Goal: Find specific page/section: Find specific page/section

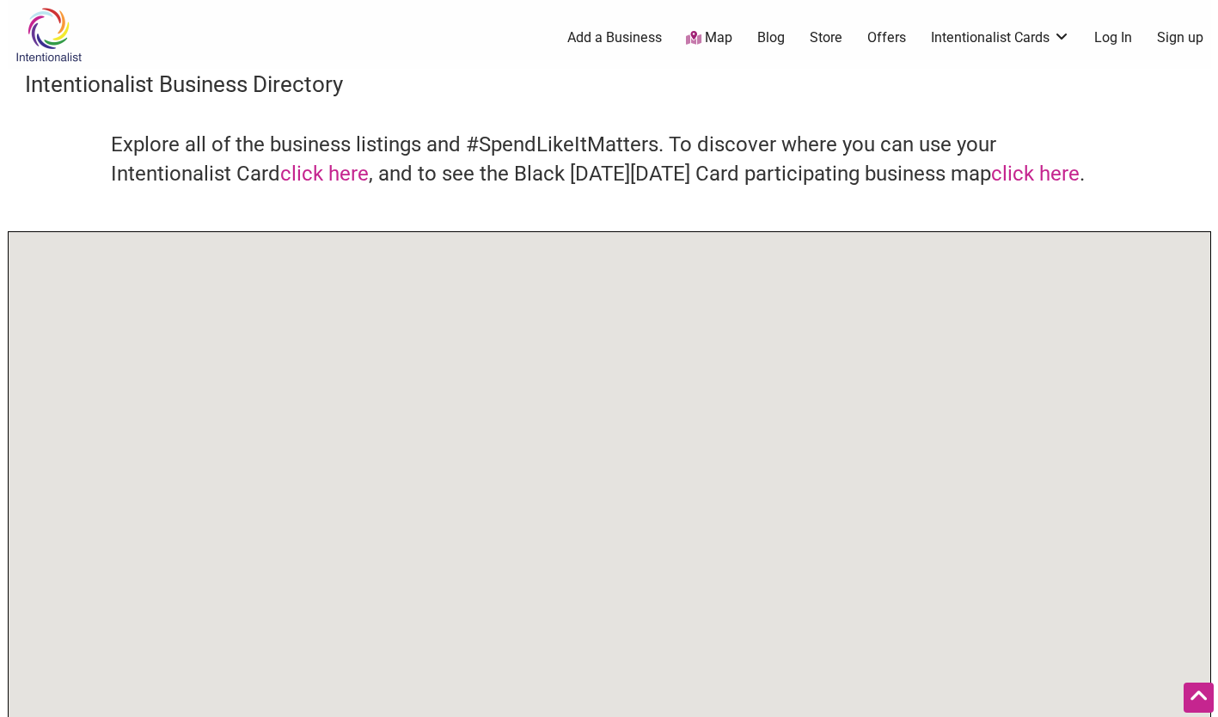
scroll to position [159, 0]
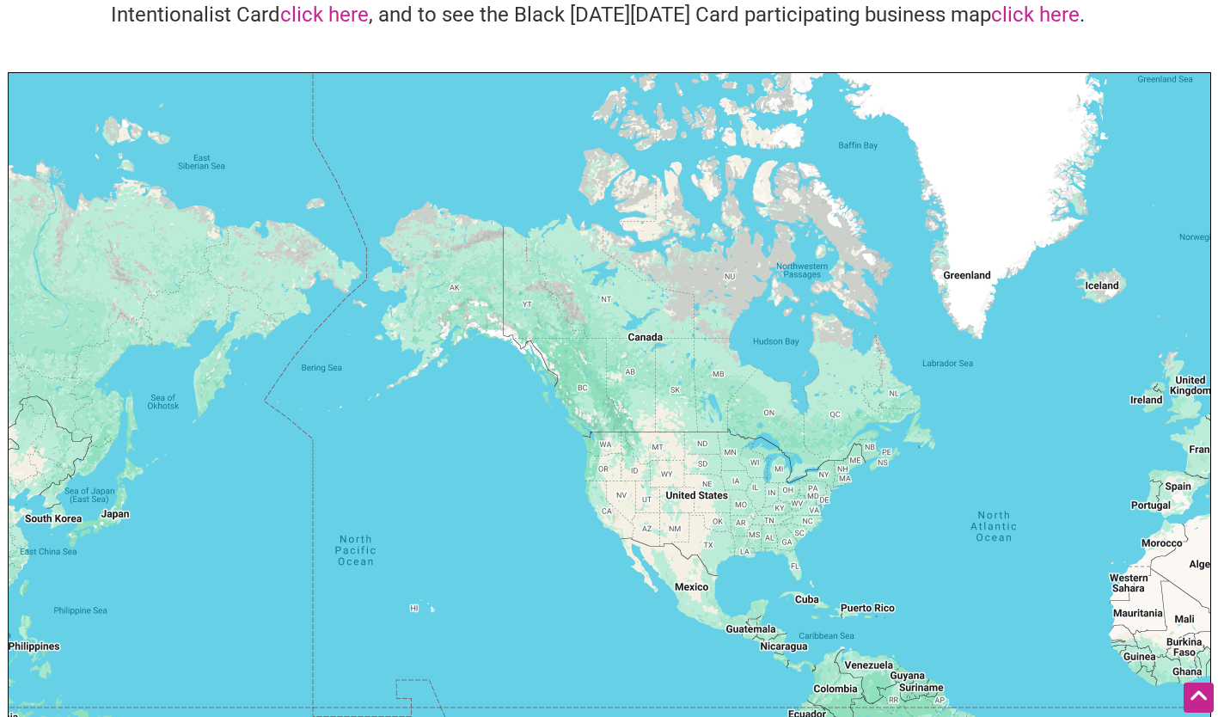
click at [850, 3] on h4 "Explore all of the business listings and #SpendLikeItMatters. To discover where…" at bounding box center [609, 1] width 997 height 58
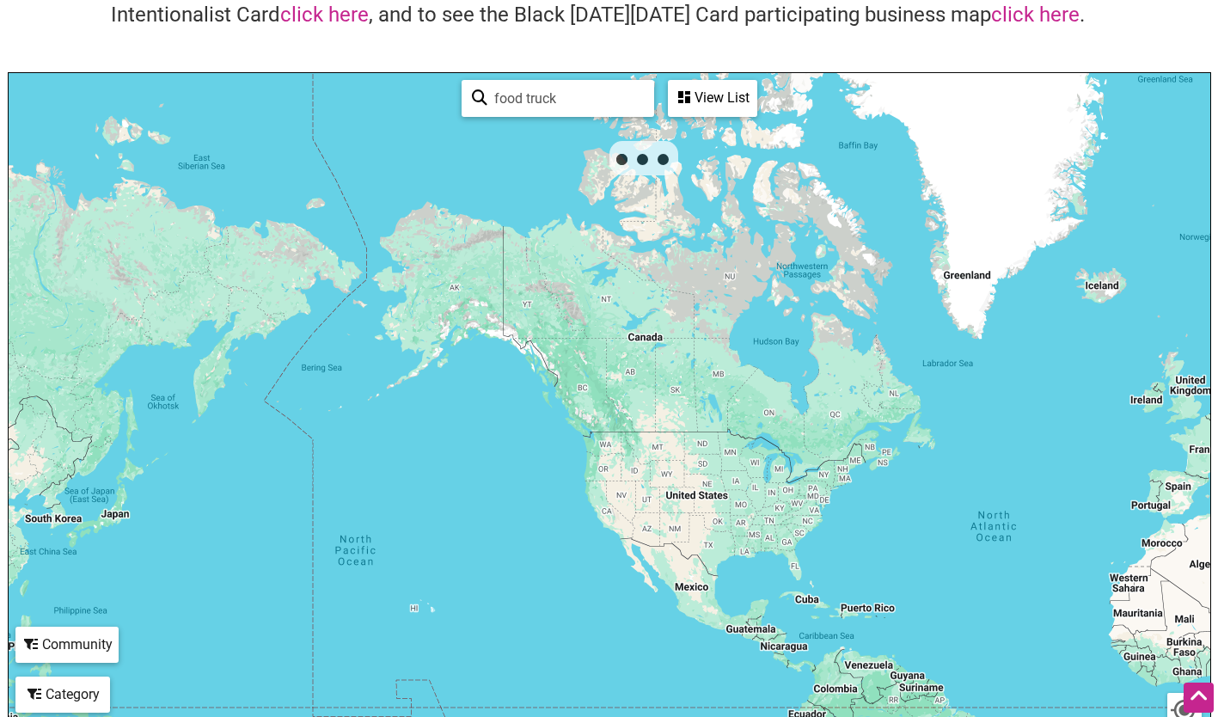
click at [851, 2] on h4 "Explore all of the business listings and #SpendLikeItMatters. To discover where…" at bounding box center [609, 1] width 997 height 58
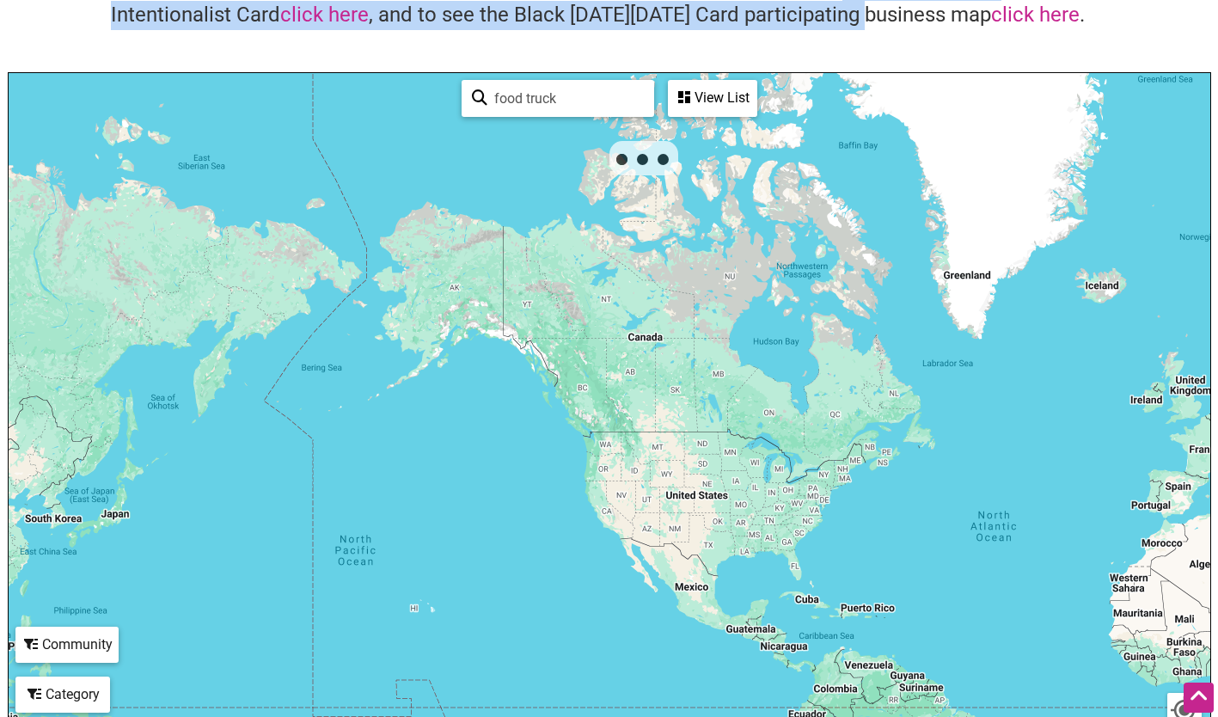
scroll to position [148, 0]
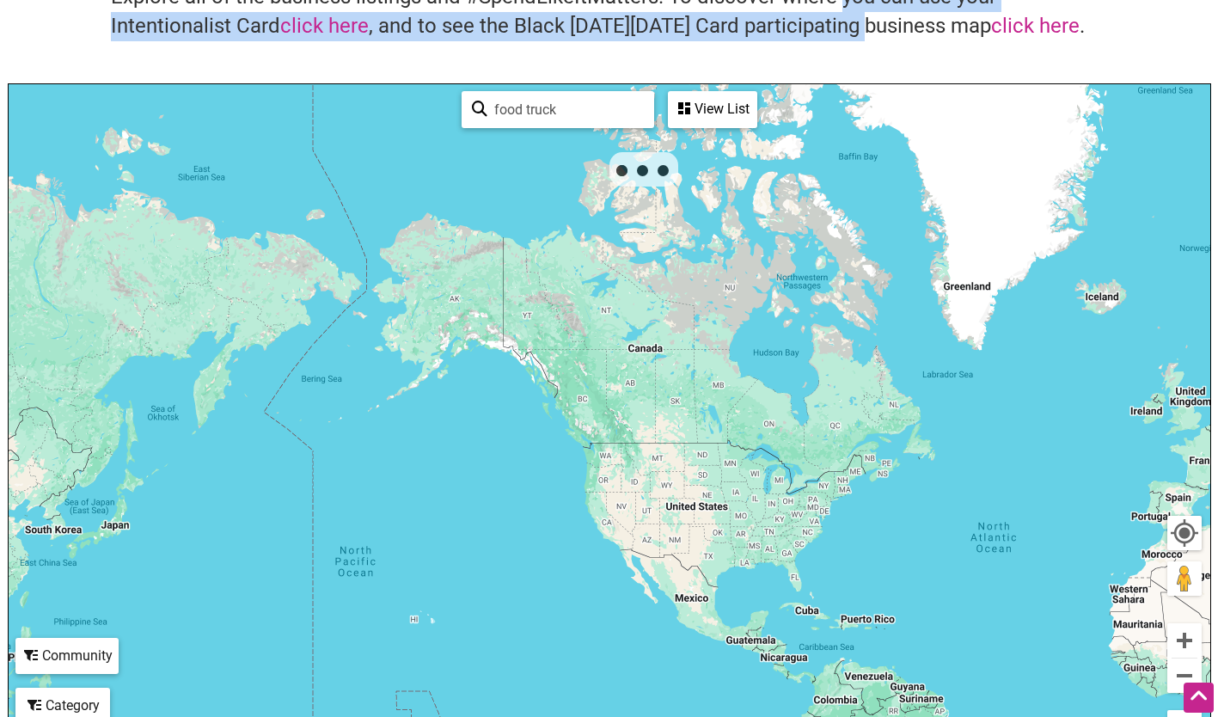
drag, startPoint x: 862, startPoint y: 1, endPoint x: 865, endPoint y: 10, distance: 9.8
copy h4 "you can use your Intentionalist Card click here , and to see the Black [DATE][D…"
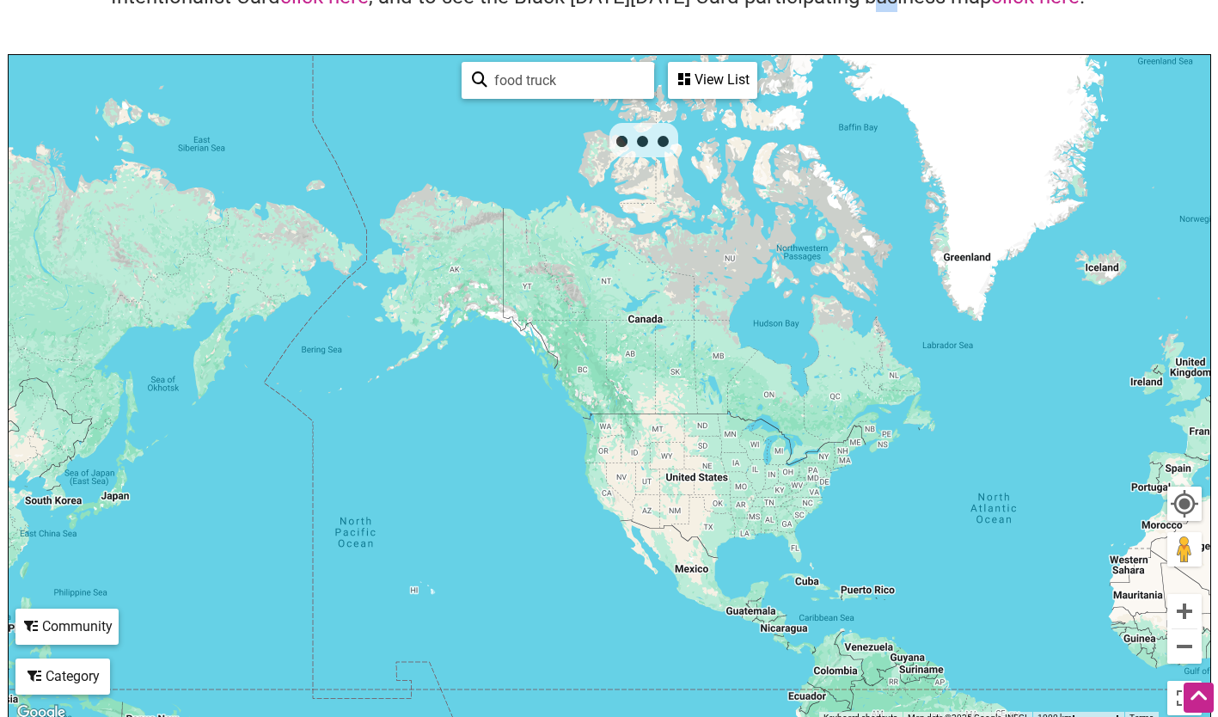
click at [886, 33] on div "Explore all of the business listings and #SpendLikeItMatters. To discover where…" at bounding box center [609, 4] width 1169 height 101
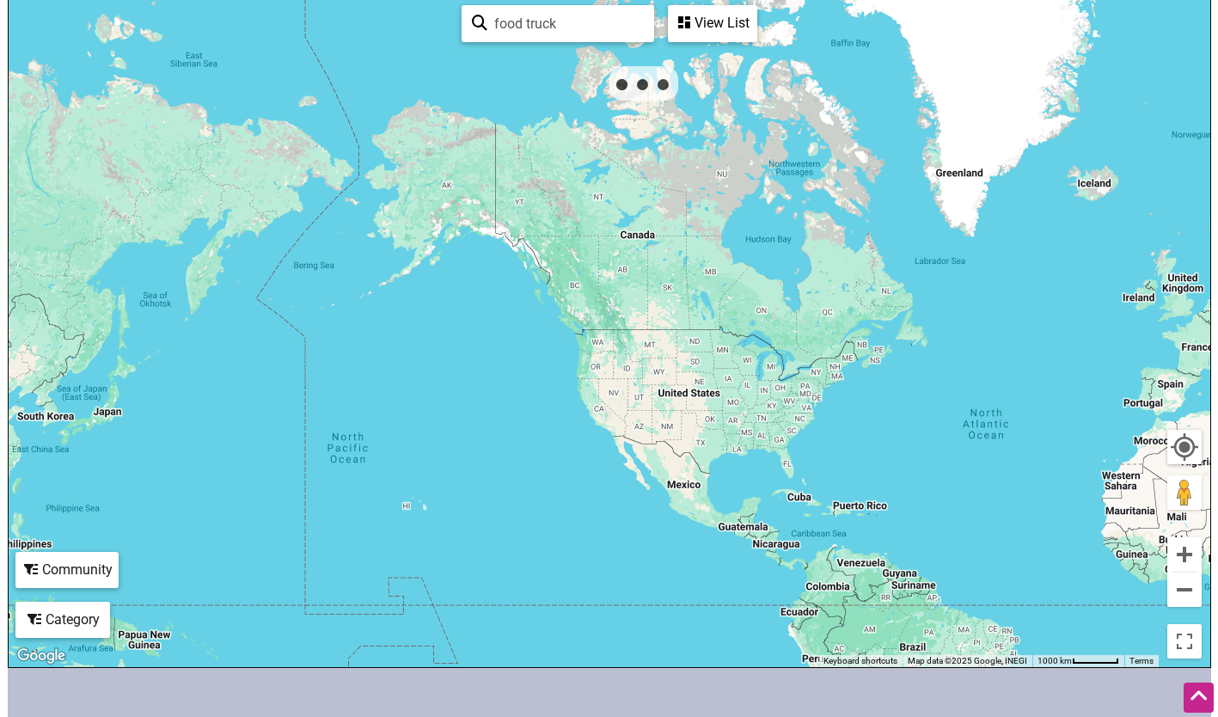
scroll to position [0, 0]
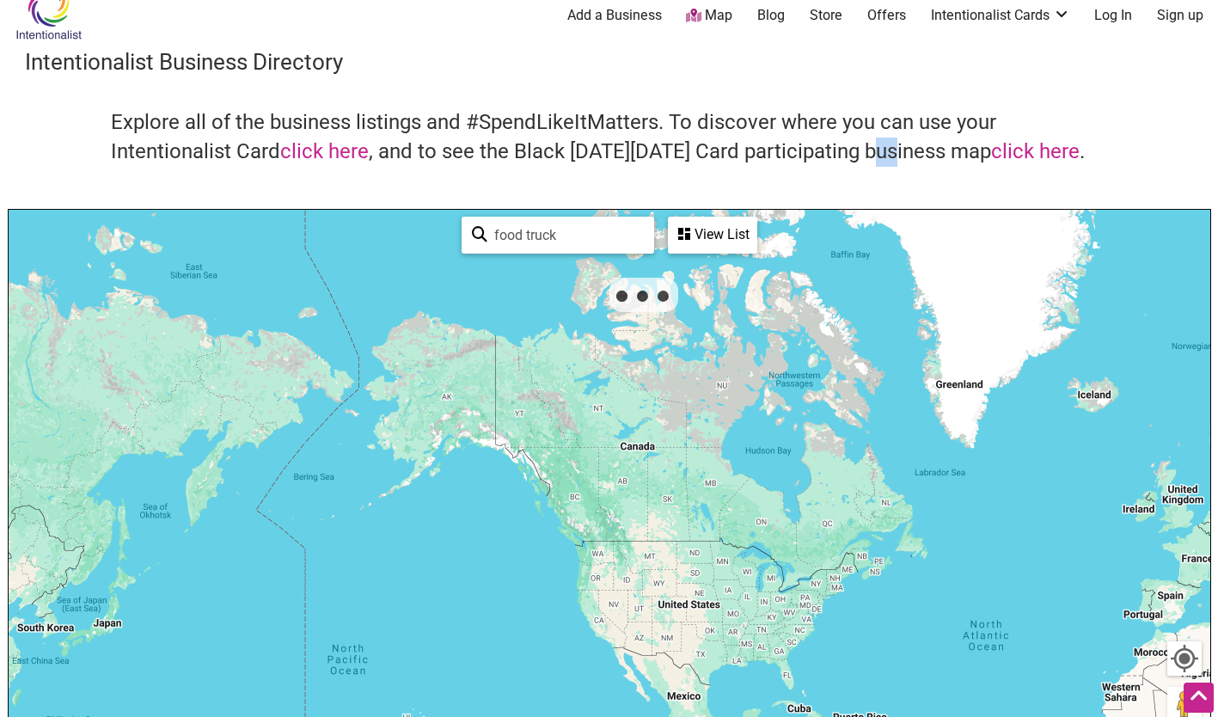
drag, startPoint x: 871, startPoint y: 3, endPoint x: 866, endPoint y: -64, distance: 66.3
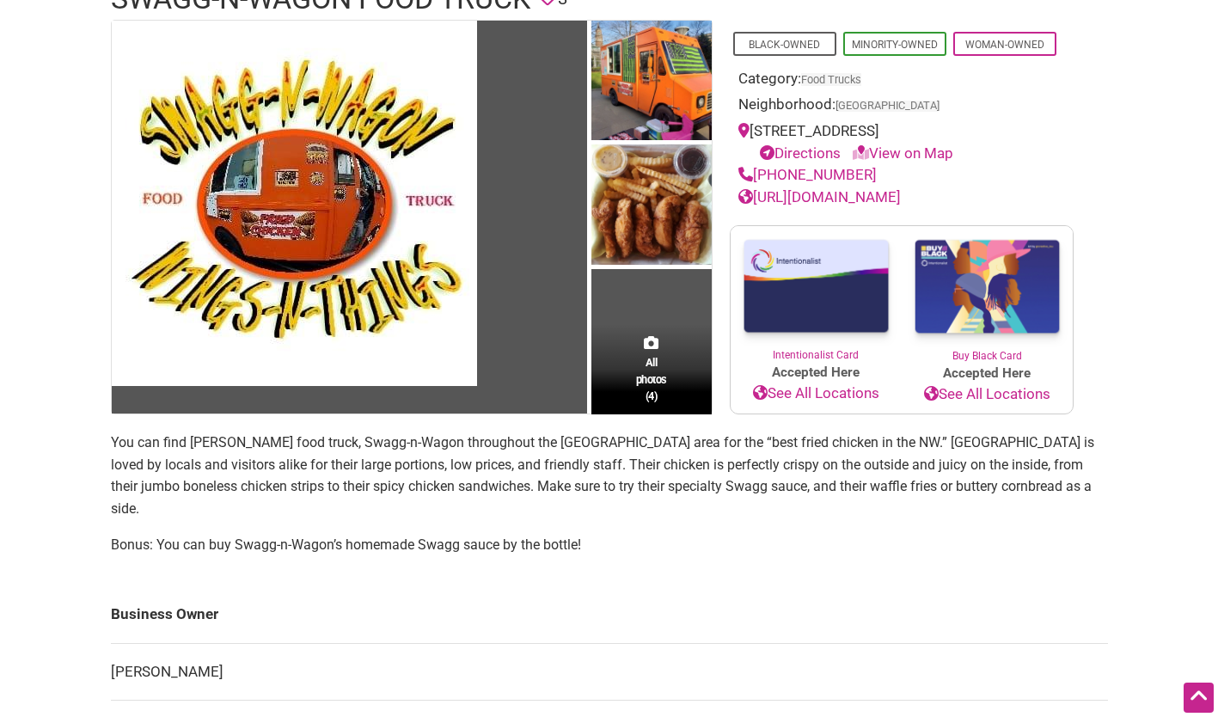
scroll to position [158, 0]
